Goal: Leave review/rating

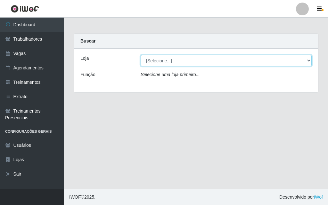
click at [158, 59] on select "[Selecione...] A fazendinha" at bounding box center [226, 60] width 171 height 11
select select "70"
click at [141, 55] on select "[Selecione...] A fazendinha" at bounding box center [226, 60] width 171 height 11
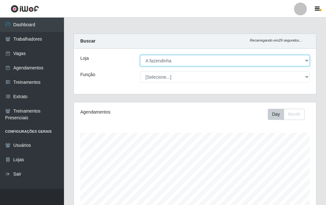
scroll to position [133, 242]
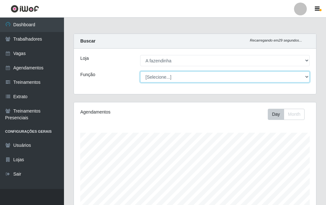
click at [169, 76] on select "[Selecione...] ASG ASG + ASG ++ Balconista Embalador Embalador + Embalador ++ O…" at bounding box center [225, 76] width 170 height 11
select select "79"
click at [140, 71] on select "[Selecione...] ASG ASG + ASG ++ Balconista Embalador Embalador + Embalador ++ O…" at bounding box center [225, 76] width 170 height 11
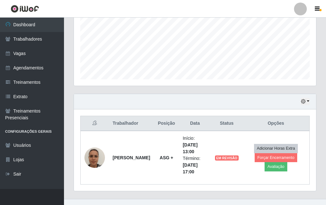
scroll to position [160, 0]
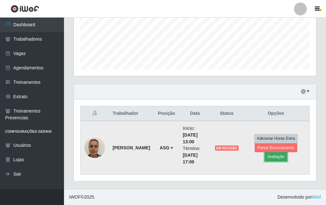
click at [274, 159] on button "Avaliação" at bounding box center [276, 156] width 23 height 9
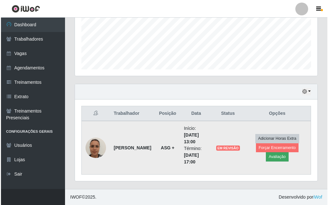
scroll to position [133, 239]
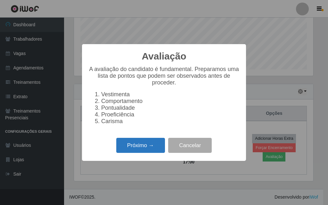
click at [142, 149] on button "Próximo →" at bounding box center [140, 145] width 49 height 15
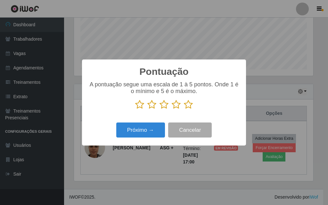
scroll to position [320174, 320068]
click at [190, 106] on icon at bounding box center [188, 105] width 9 height 10
click at [184, 110] on input "radio" at bounding box center [184, 110] width 0 height 0
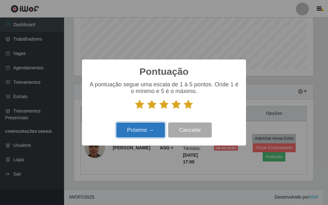
click at [141, 130] on button "Próximo →" at bounding box center [140, 130] width 49 height 15
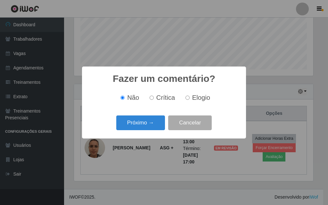
click at [187, 100] on input "Elogio" at bounding box center [187, 98] width 4 height 4
radio input "true"
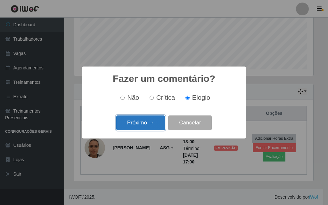
click at [143, 122] on button "Próximo →" at bounding box center [140, 123] width 49 height 15
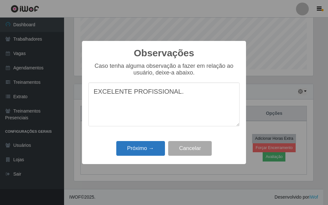
type textarea "EXCELENTE PROFISSIONAL."
click at [154, 150] on button "Próximo →" at bounding box center [140, 148] width 49 height 15
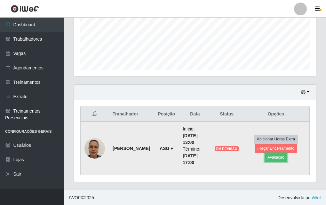
scroll to position [160, 0]
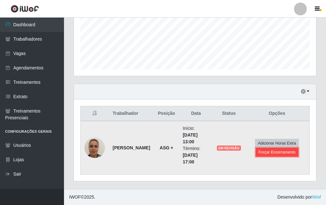
click at [288, 156] on button "Forçar Encerramento" at bounding box center [277, 152] width 43 height 9
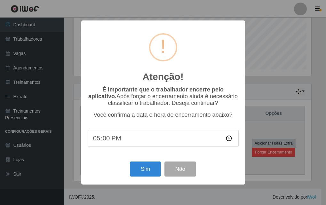
scroll to position [133, 239]
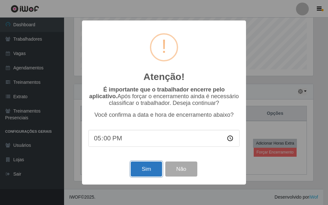
click at [144, 168] on button "Sim" at bounding box center [146, 169] width 31 height 15
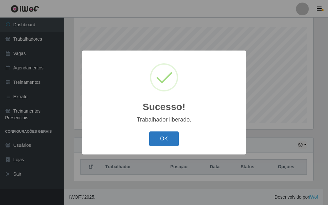
click at [166, 139] on button "OK" at bounding box center [164, 139] width 30 height 15
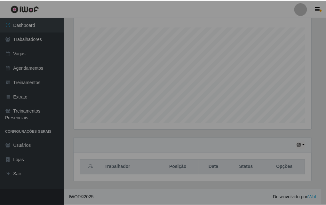
scroll to position [133, 242]
